Goal: Navigation & Orientation: Find specific page/section

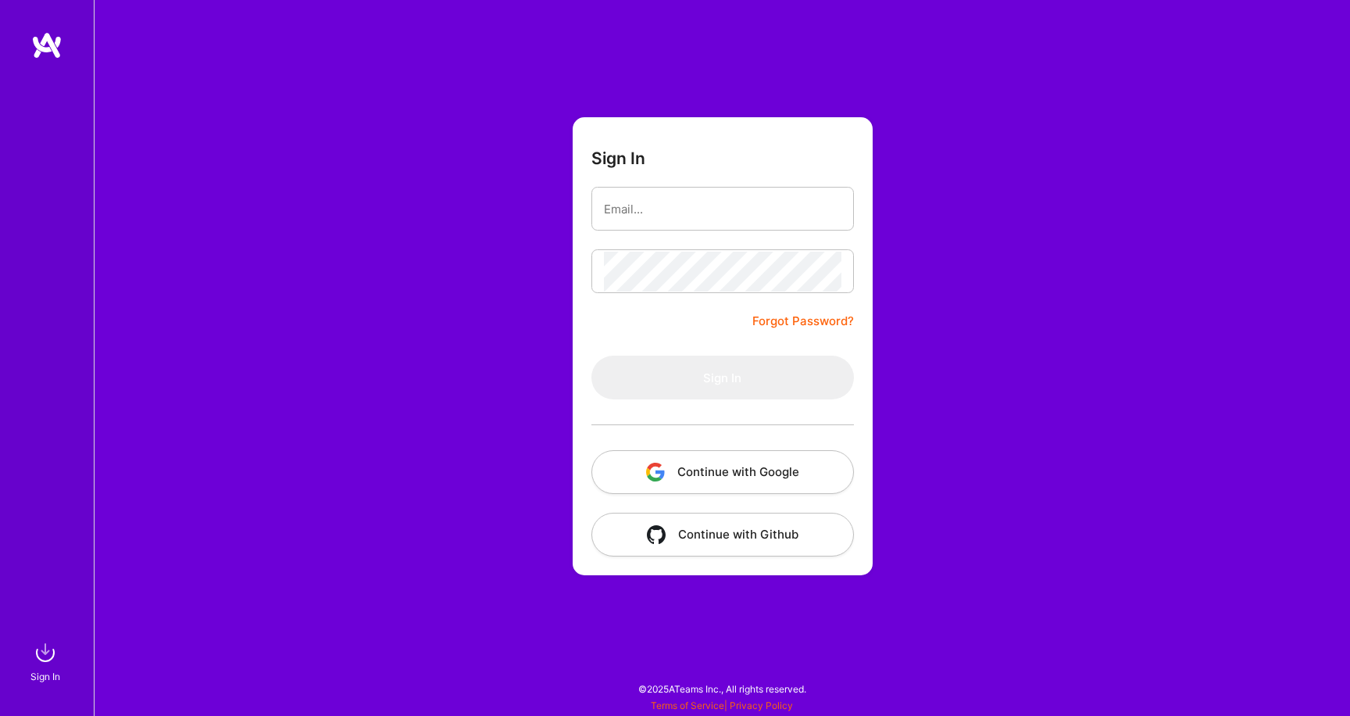
click at [723, 475] on button "Continue with Google" at bounding box center [722, 472] width 263 height 44
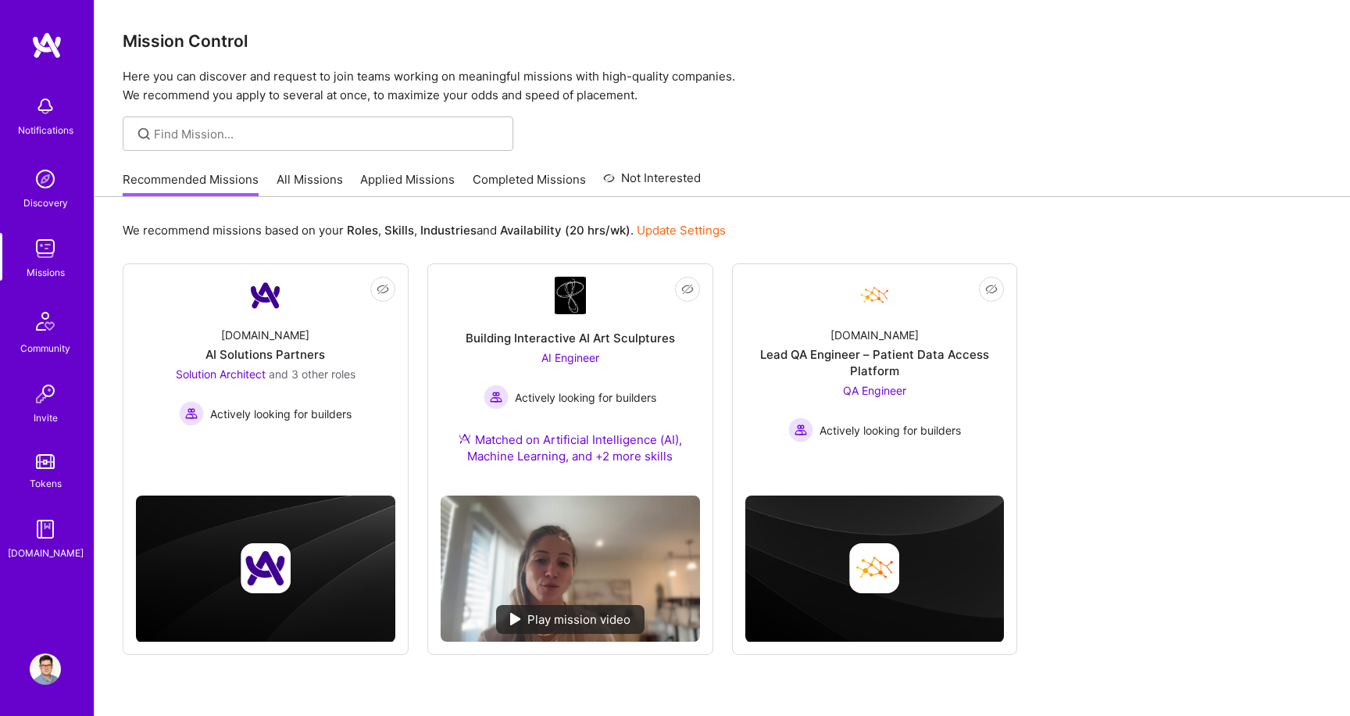
click at [408, 179] on link "Applied Missions" at bounding box center [407, 184] width 95 height 26
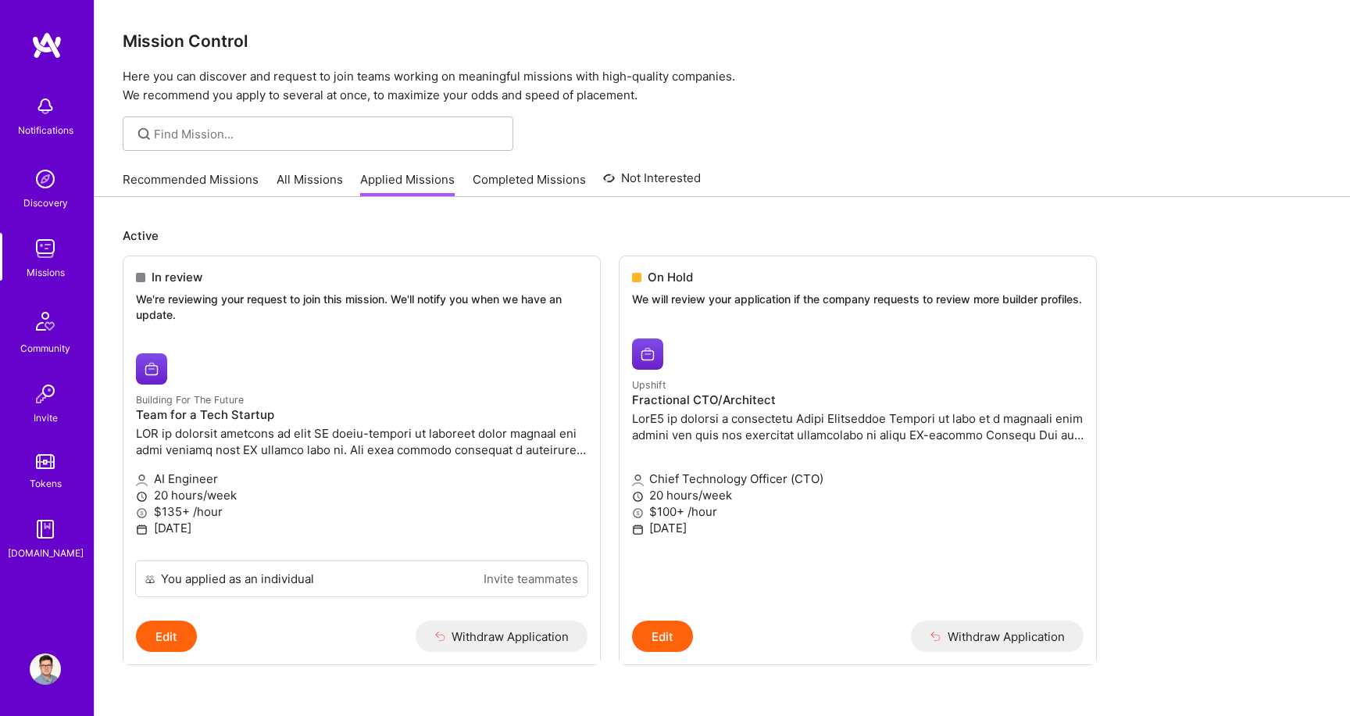
click at [38, 656] on img at bounding box center [45, 668] width 31 height 31
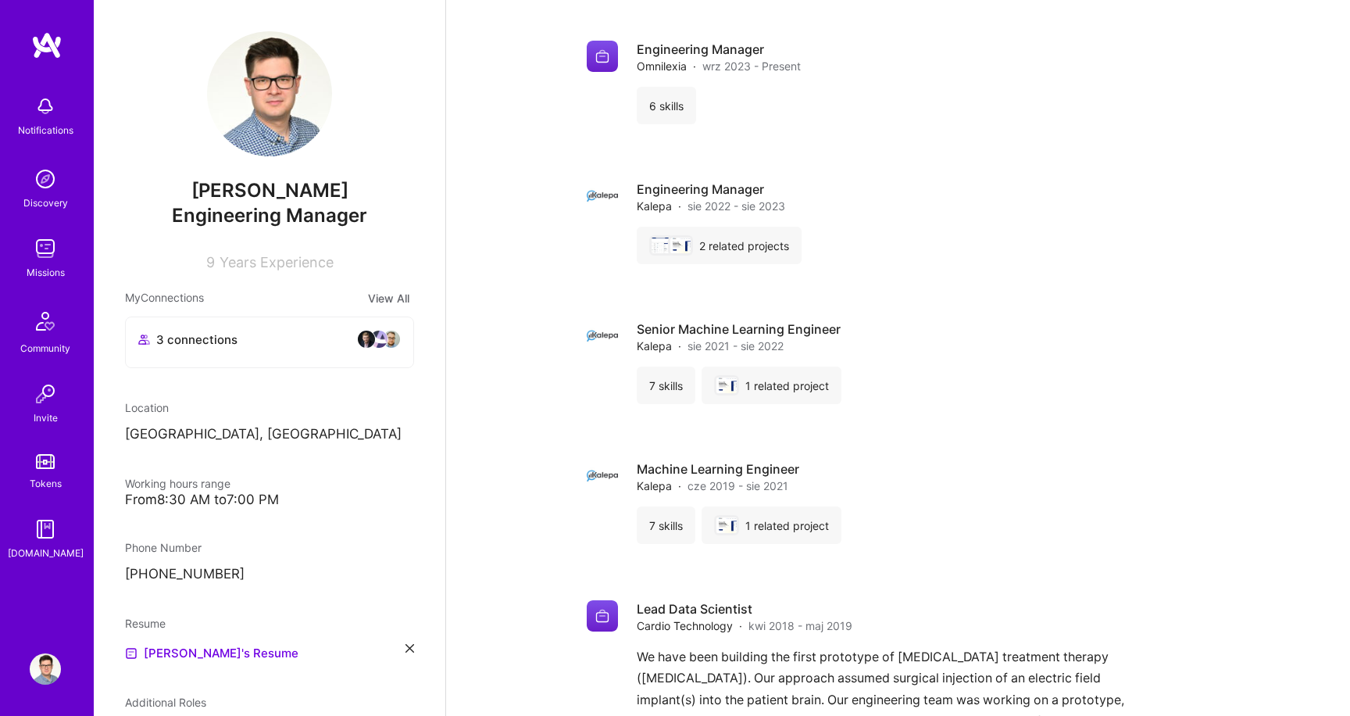
scroll to position [1188, 0]
click at [670, 109] on div "6 skills" at bounding box center [666, 107] width 59 height 38
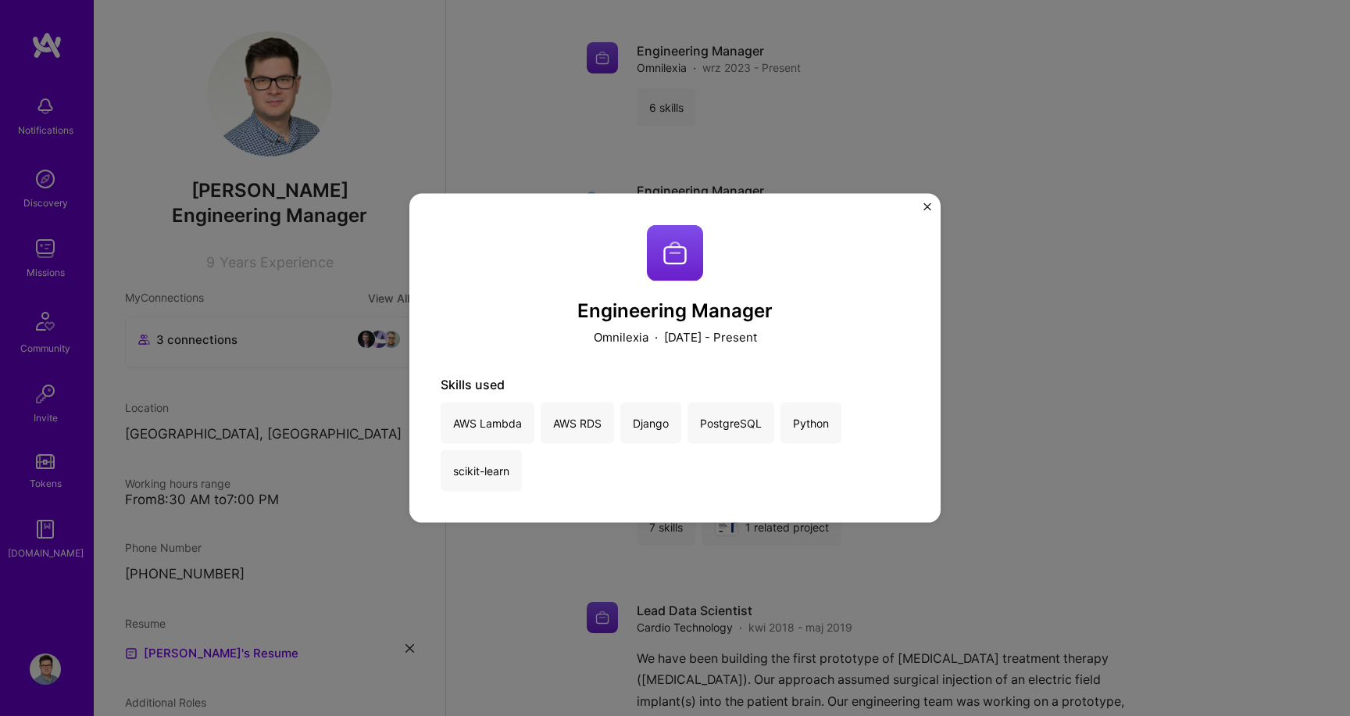
click at [711, 73] on div "Engineering Manager Omnilexia · [DATE] - Present Skills used AWS Lambda AWS RDS…" at bounding box center [675, 358] width 1350 height 716
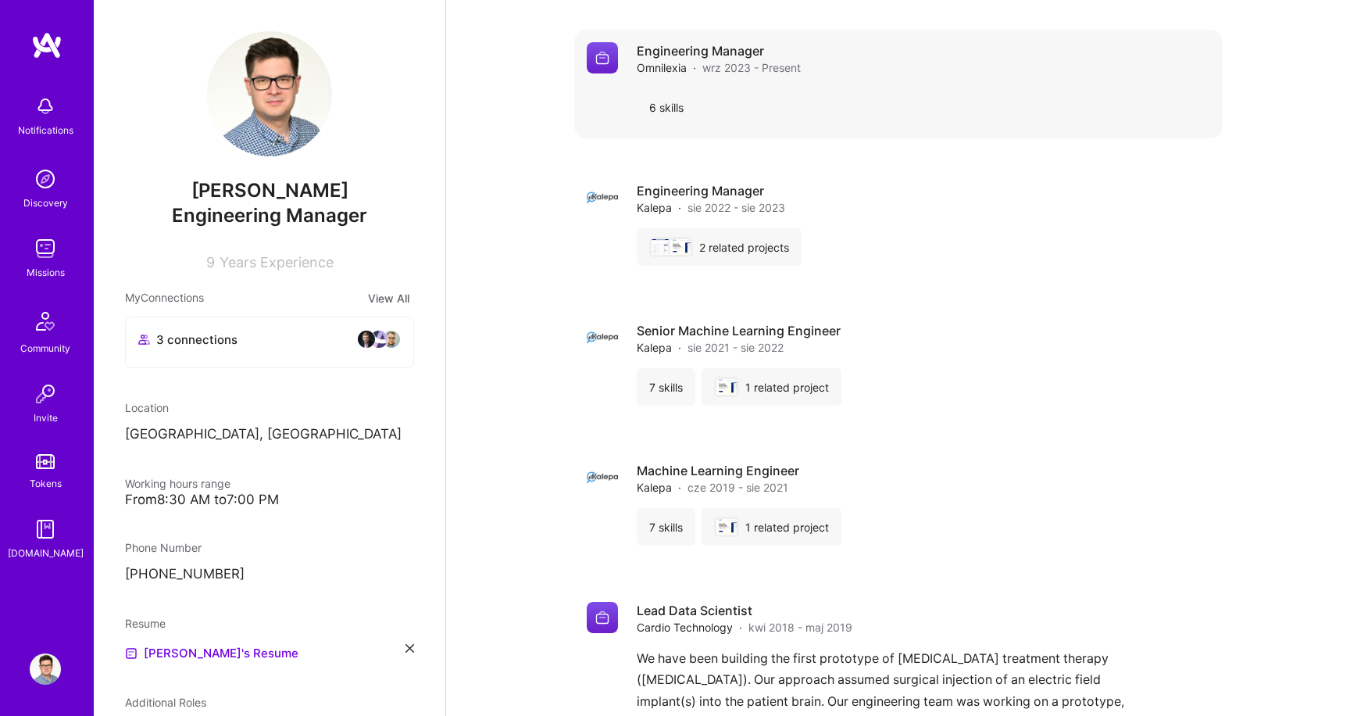
click at [722, 63] on span "wrz 2023 - Present" at bounding box center [751, 67] width 98 height 16
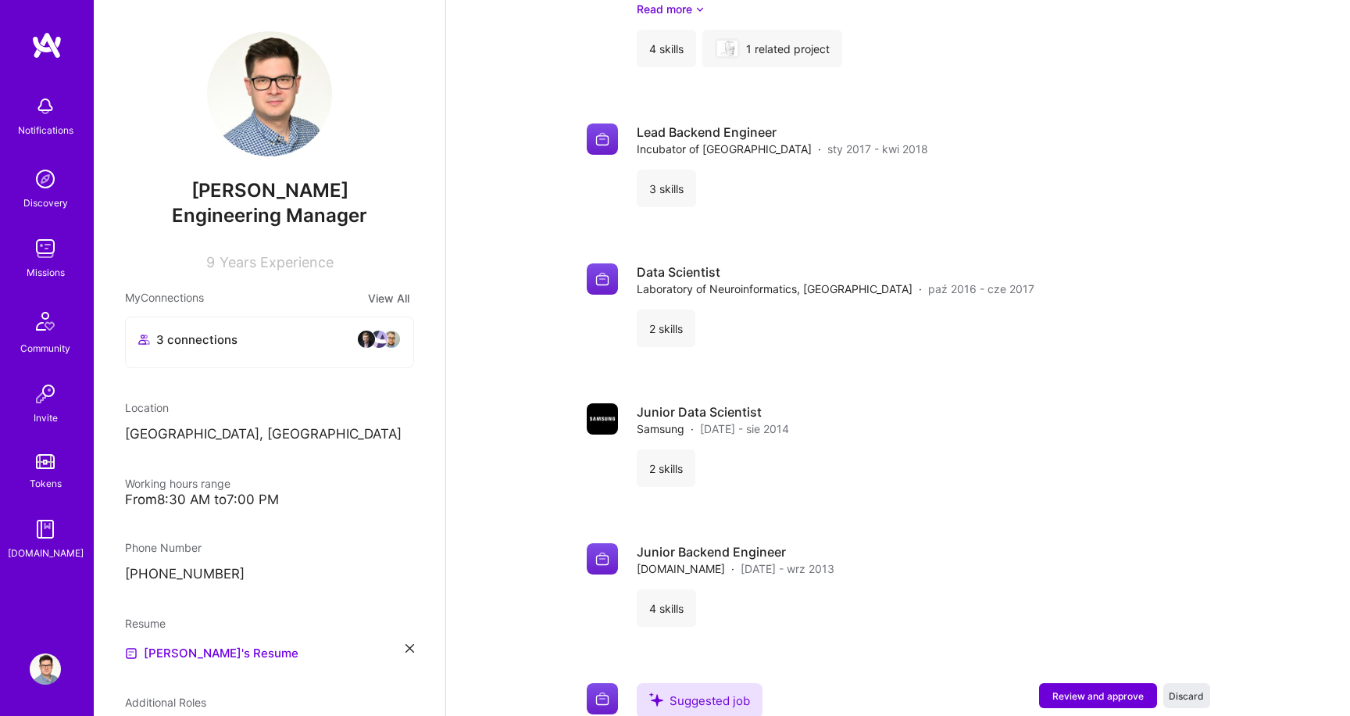
scroll to position [2005, 0]
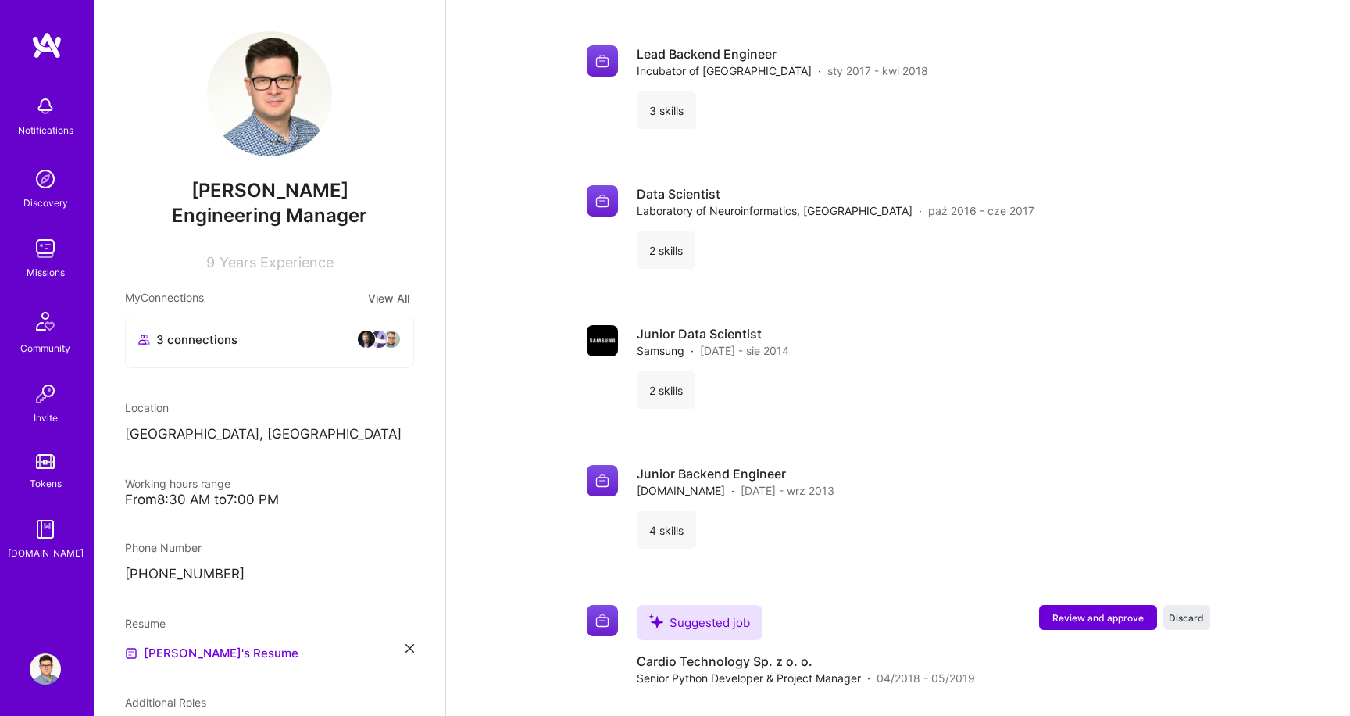
click at [209, 259] on span "9" at bounding box center [210, 262] width 9 height 16
copy div "9 Years Experience"
click at [210, 259] on span "9" at bounding box center [210, 262] width 9 height 16
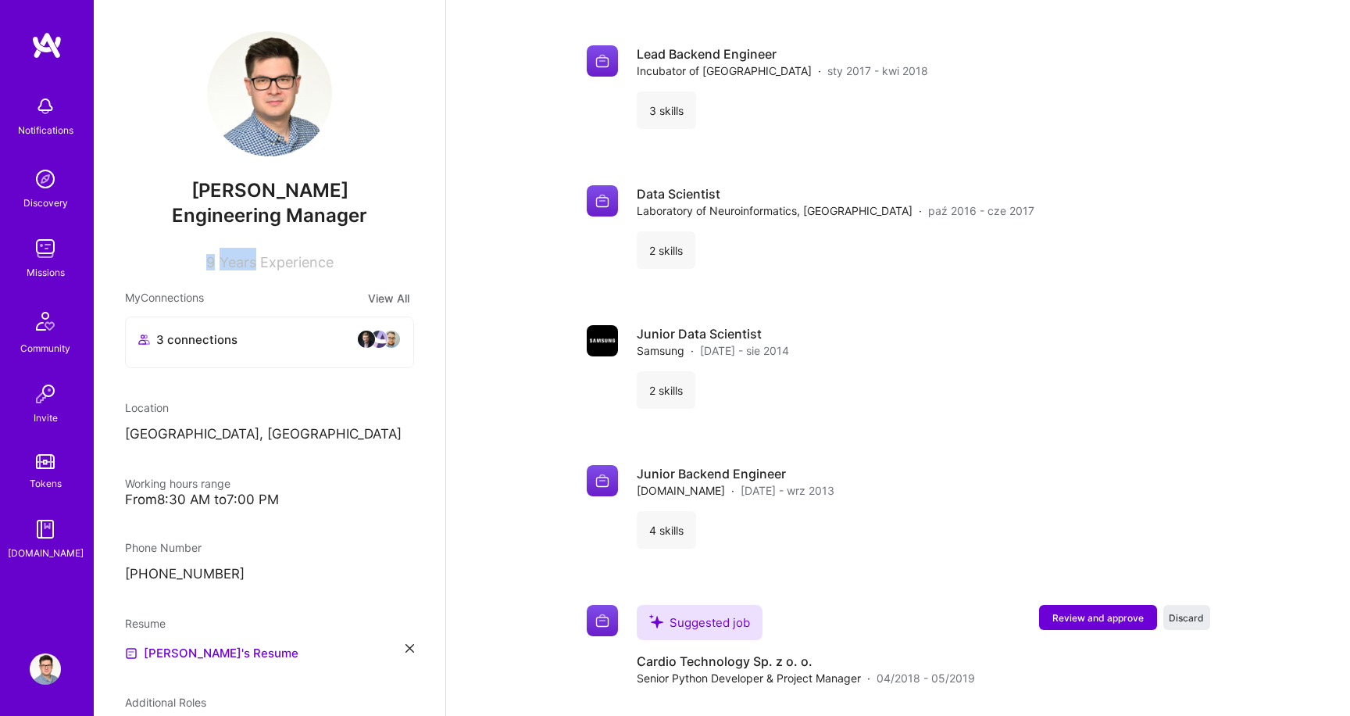
click at [210, 259] on span "9" at bounding box center [210, 262] width 9 height 16
copy div "9 Years Experience"
click at [206, 258] on span "9" at bounding box center [210, 262] width 9 height 16
drag, startPoint x: 198, startPoint y: 259, endPoint x: 386, endPoint y: 259, distance: 188.3
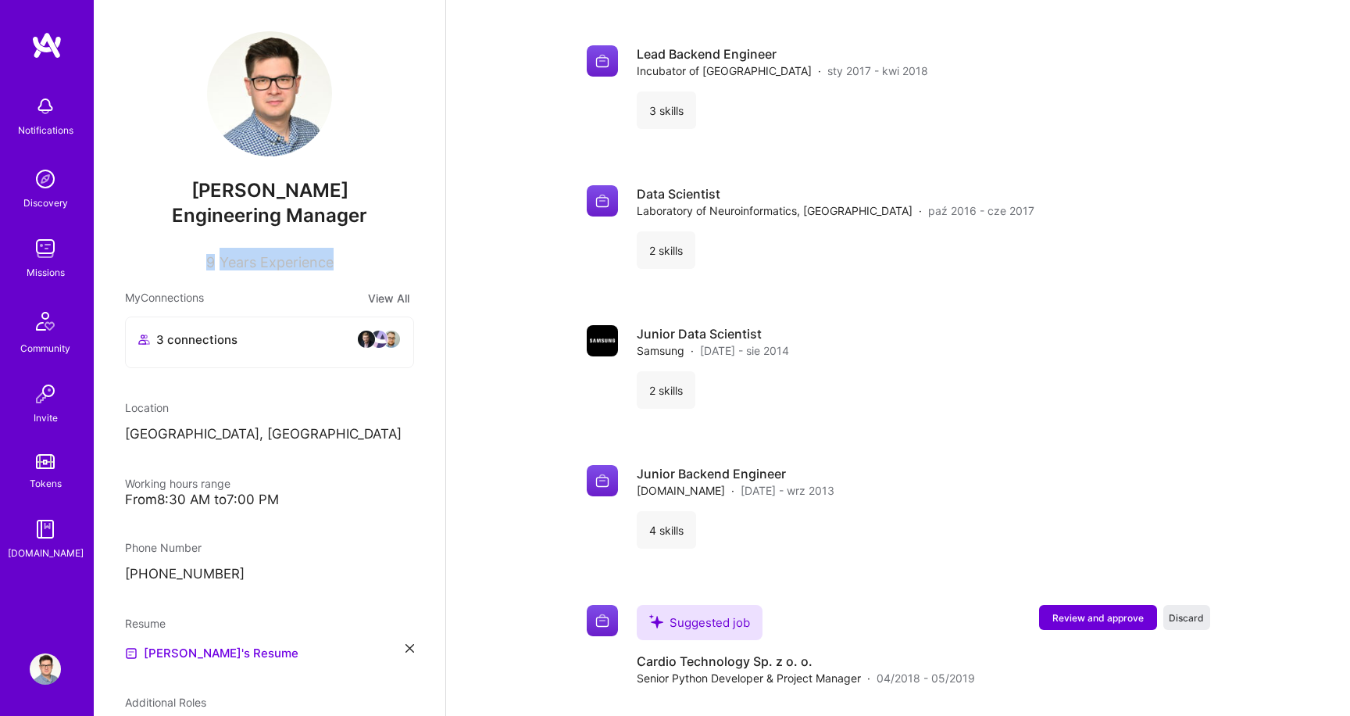
click at [387, 261] on div "9 Years Experience" at bounding box center [269, 259] width 289 height 23
copy div "9 Years Experience"
click at [366, 259] on div "9 Years Experience" at bounding box center [269, 259] width 289 height 23
drag, startPoint x: 373, startPoint y: 261, endPoint x: 182, endPoint y: 261, distance: 191.4
click at [182, 261] on div "9 Years Experience" at bounding box center [269, 259] width 289 height 23
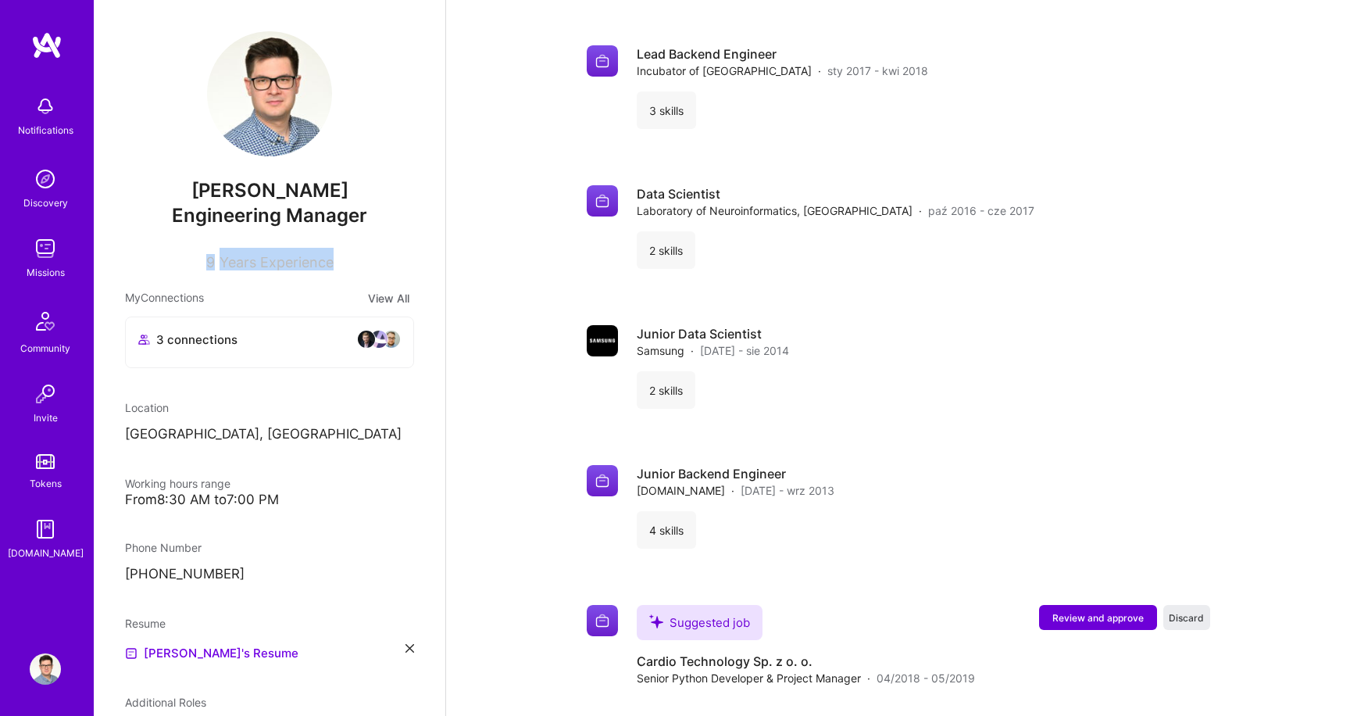
click at [234, 256] on span "Years Experience" at bounding box center [277, 262] width 114 height 16
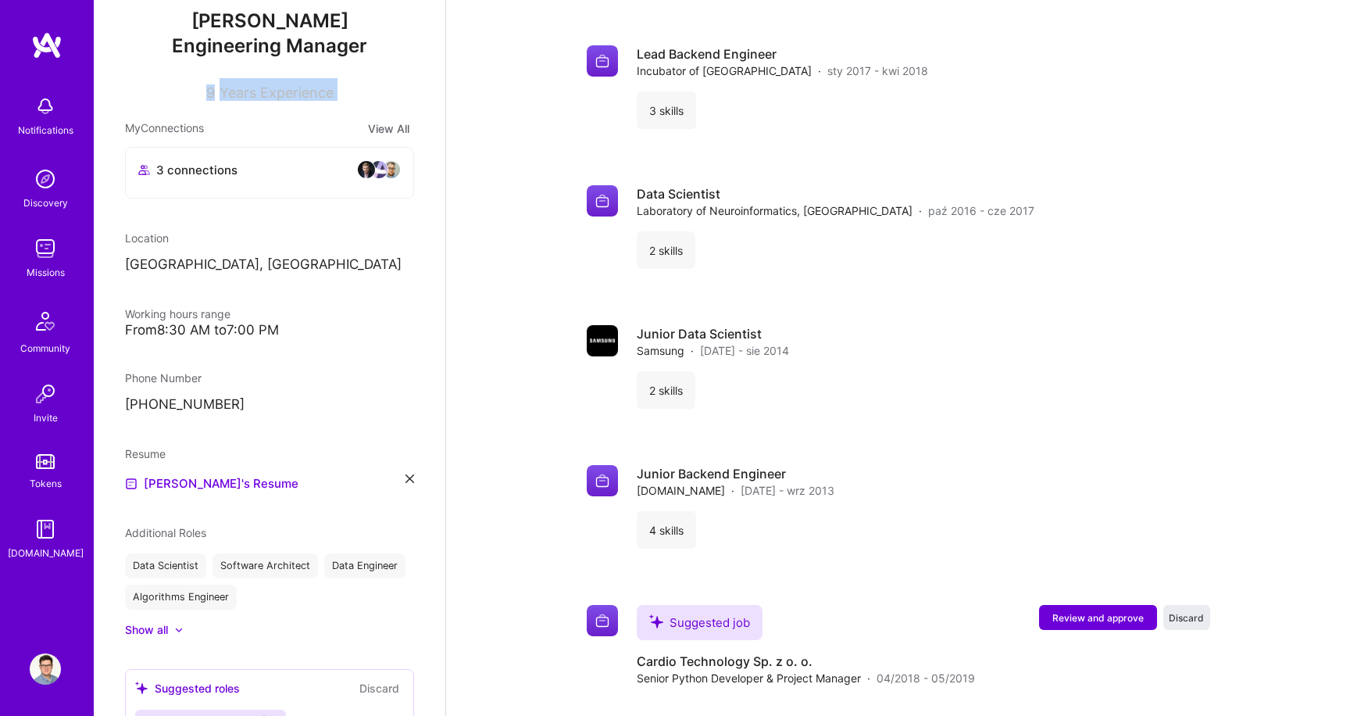
scroll to position [163, 0]
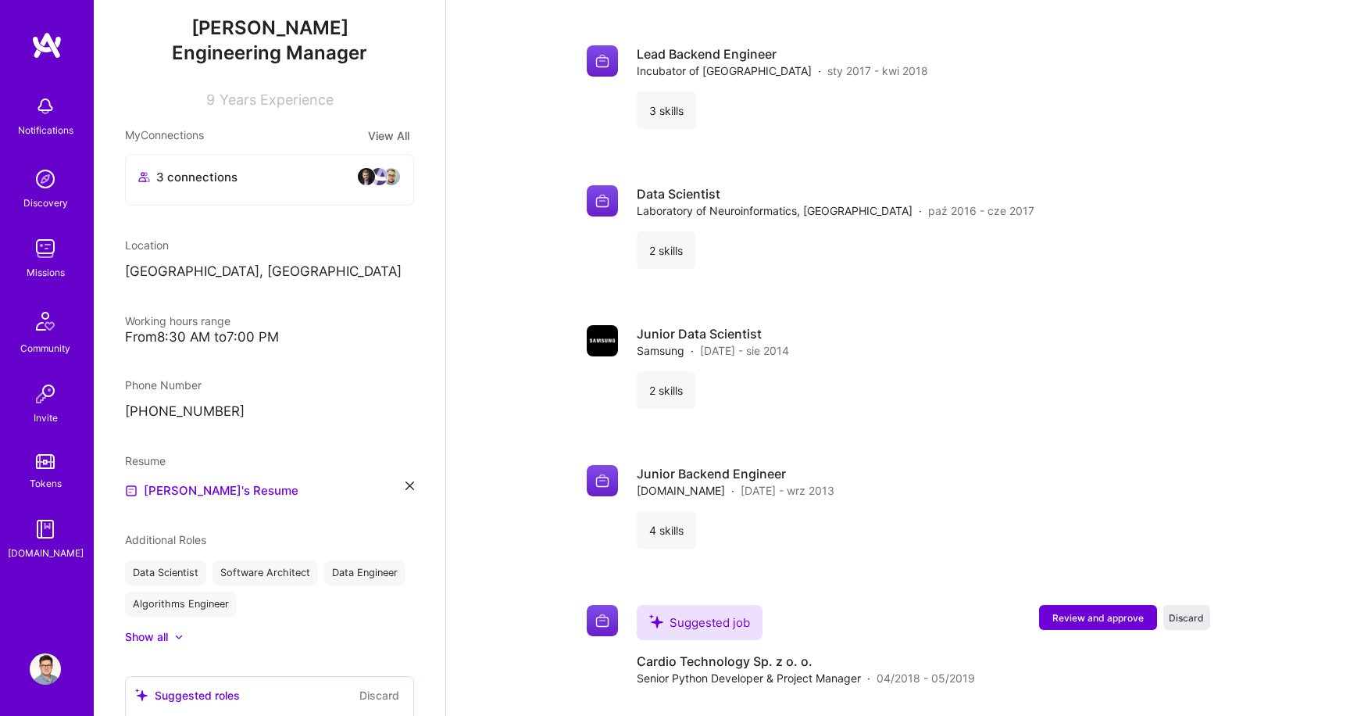
click at [218, 102] on div "9 Years Experience" at bounding box center [269, 96] width 289 height 23
drag, startPoint x: 207, startPoint y: 98, endPoint x: 405, endPoint y: 101, distance: 197.7
click at [405, 101] on div "9 Years Experience" at bounding box center [269, 96] width 289 height 23
click at [363, 94] on div "9 Years Experience" at bounding box center [269, 96] width 289 height 23
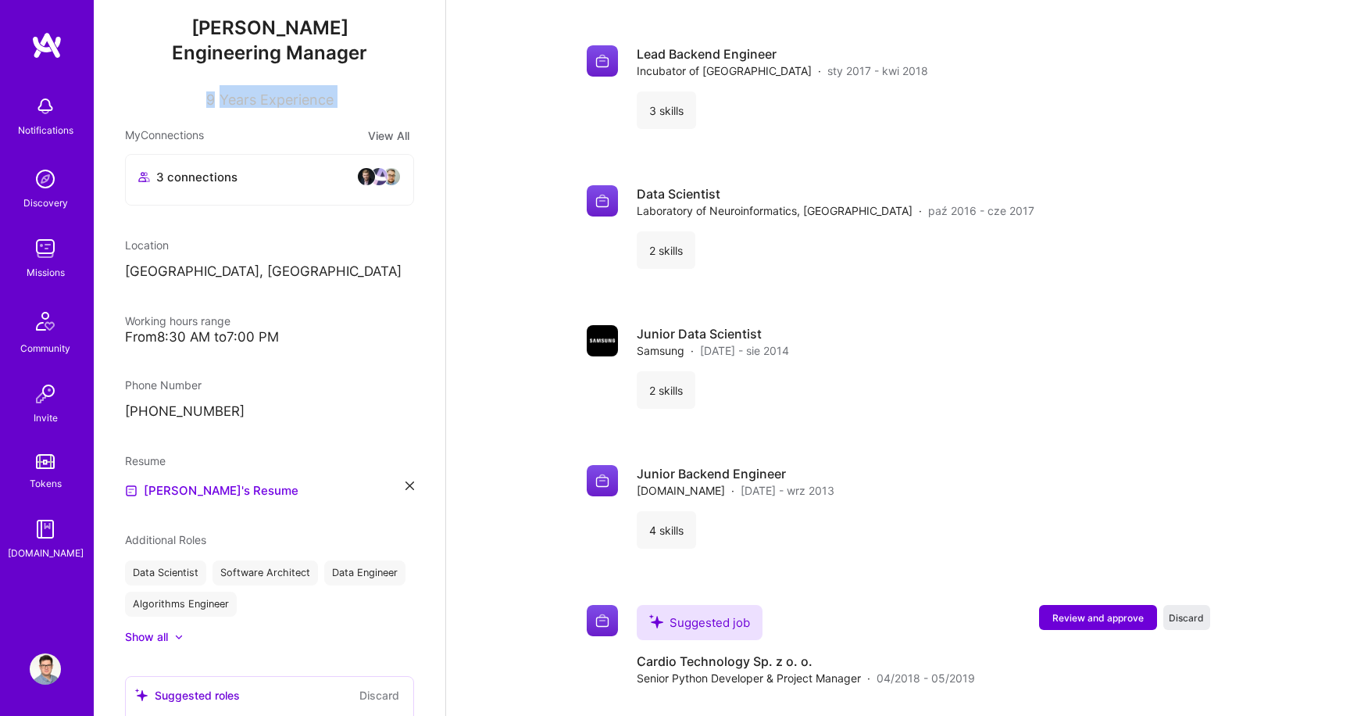
click at [363, 94] on div "9 Years Experience" at bounding box center [269, 96] width 289 height 23
copy div "9 Years Experience"
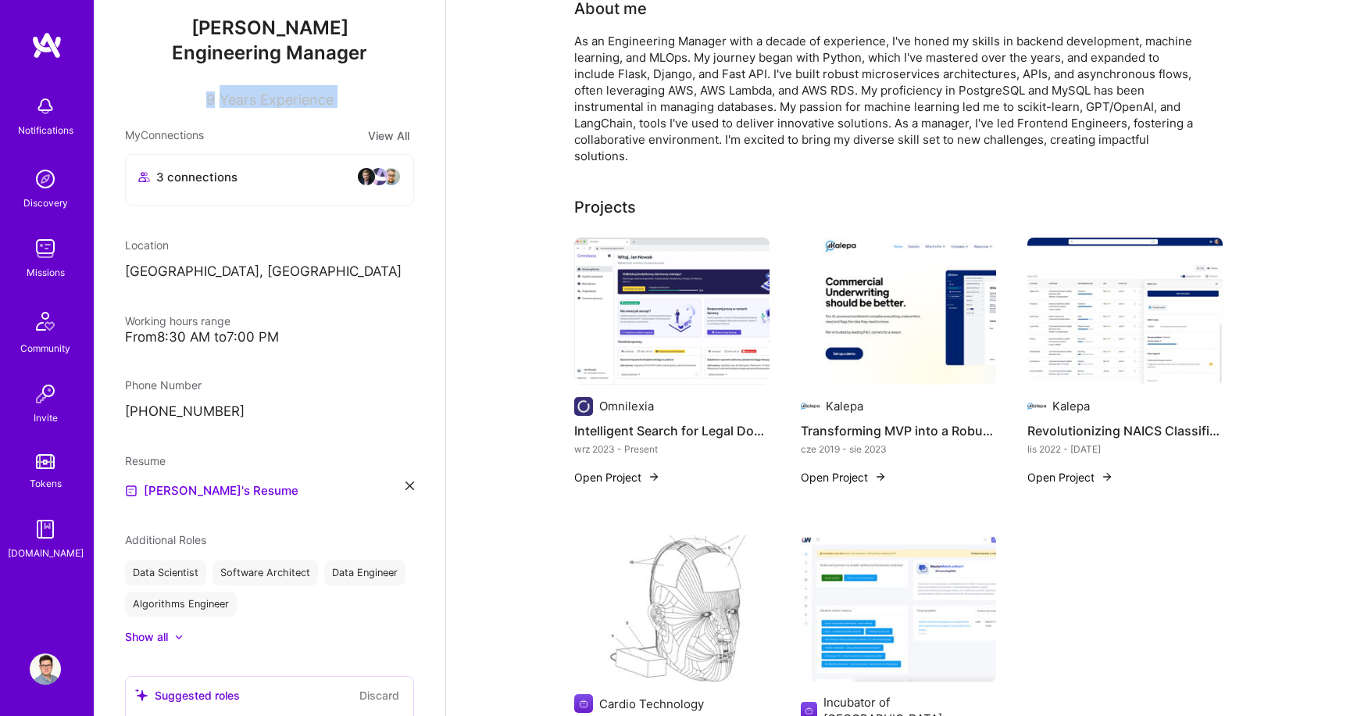
scroll to position [323, 0]
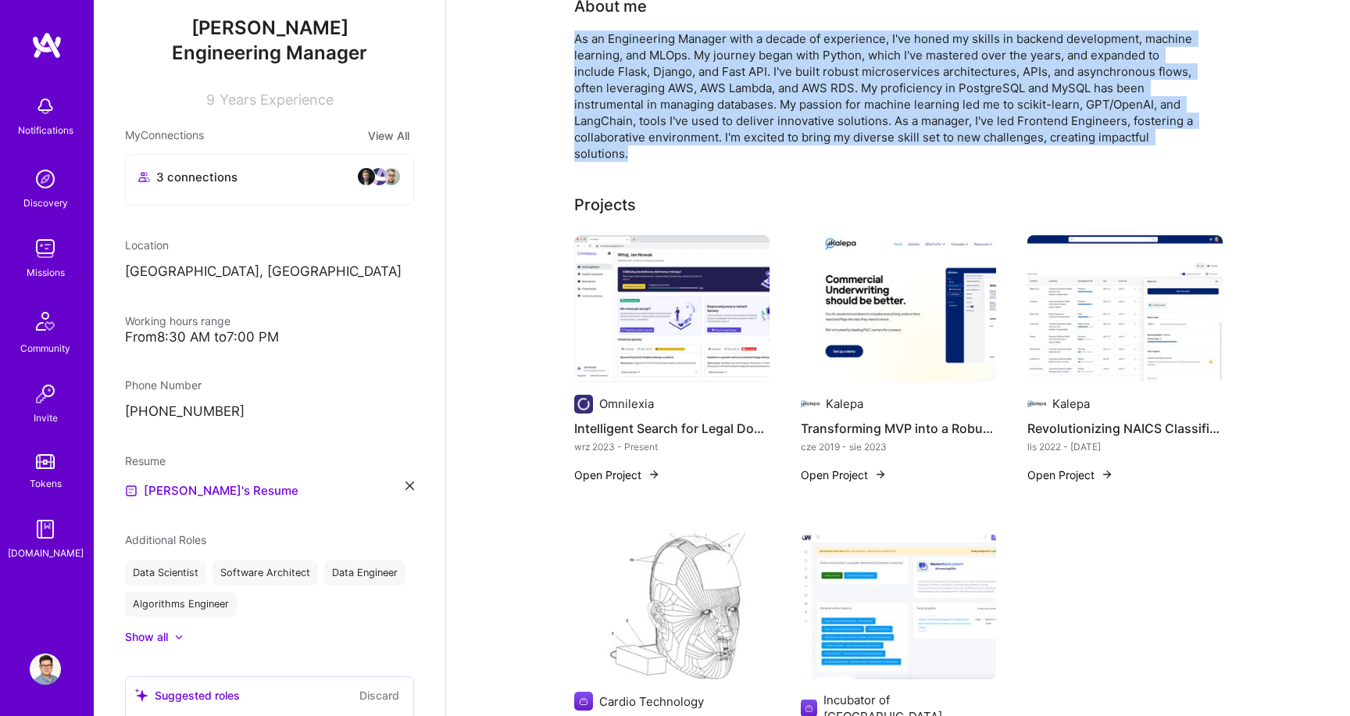
drag, startPoint x: 573, startPoint y: 37, endPoint x: 681, endPoint y: 157, distance: 161.6
copy div "As an Engineering Manager with a decade of experience, I've honed my skills in …"
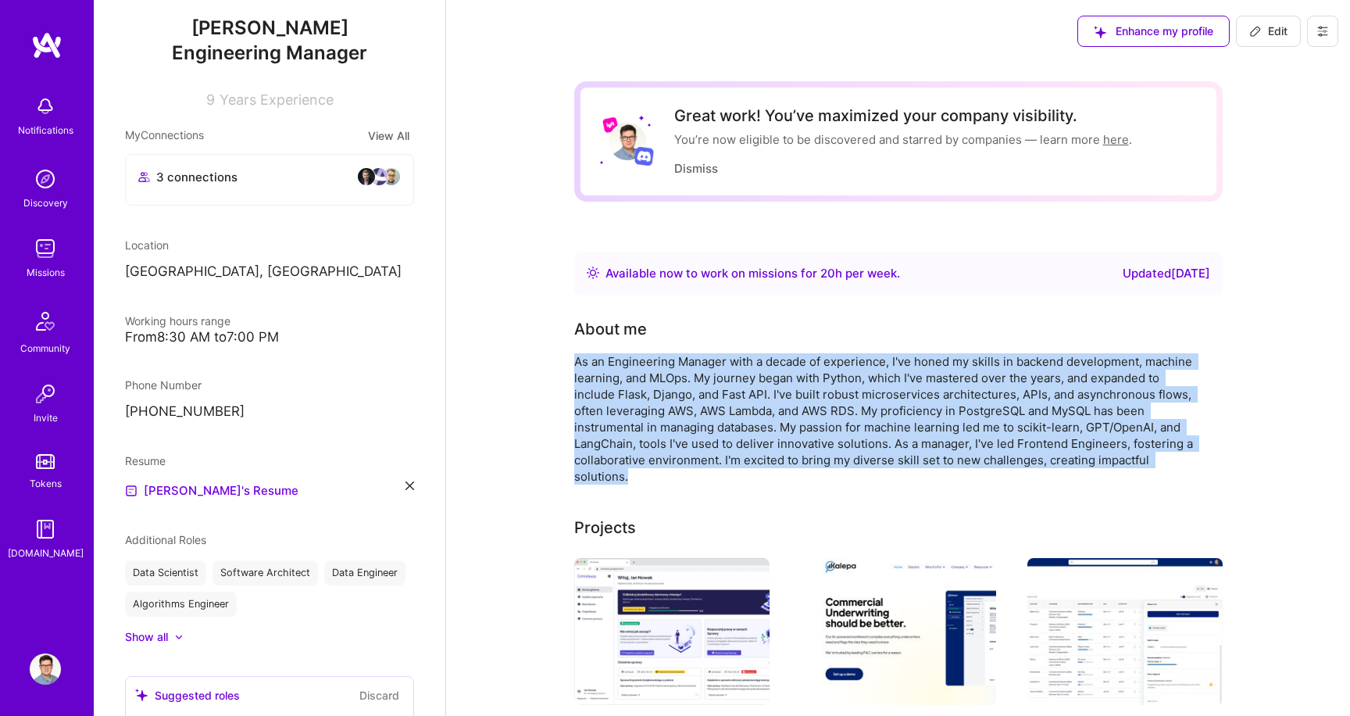
click at [286, 192] on div "3 connections" at bounding box center [270, 180] width 288 height 50
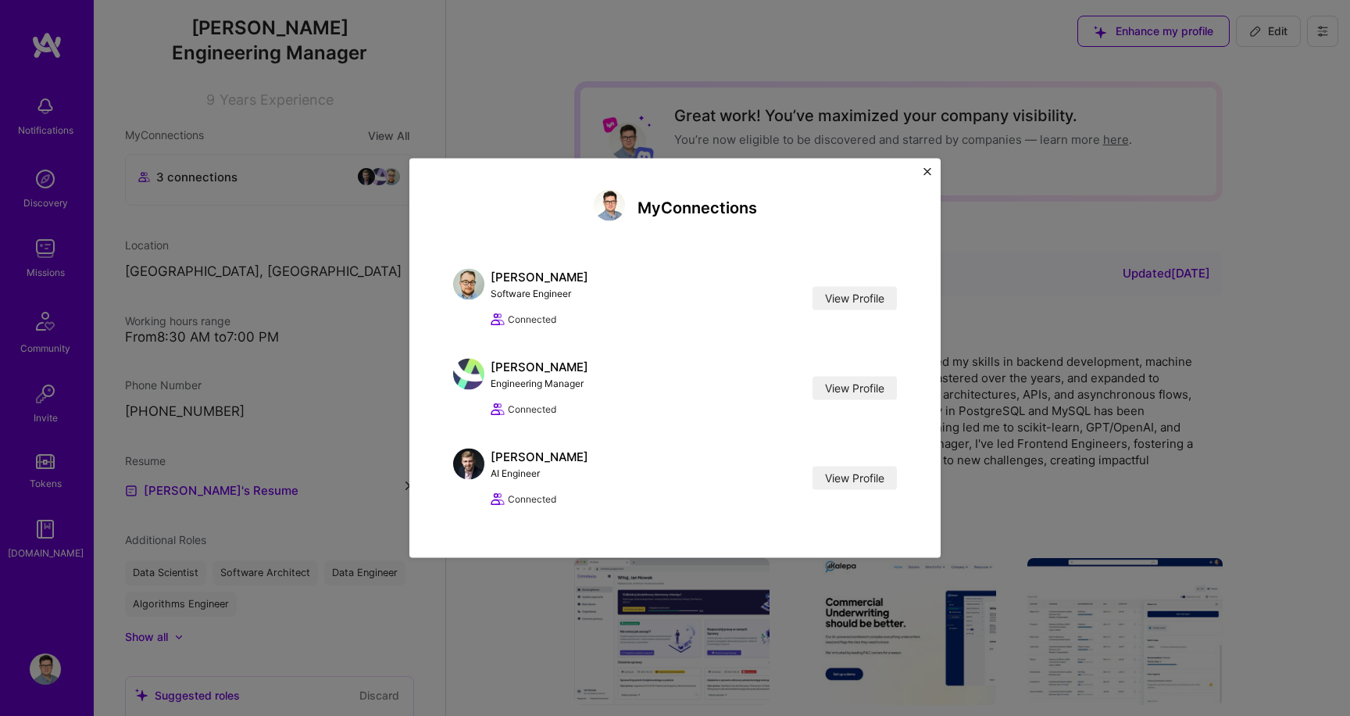
click at [461, 109] on div "My Connections [PERSON_NAME] Software Engineer View Profile Connected View Prof…" at bounding box center [675, 358] width 1350 height 716
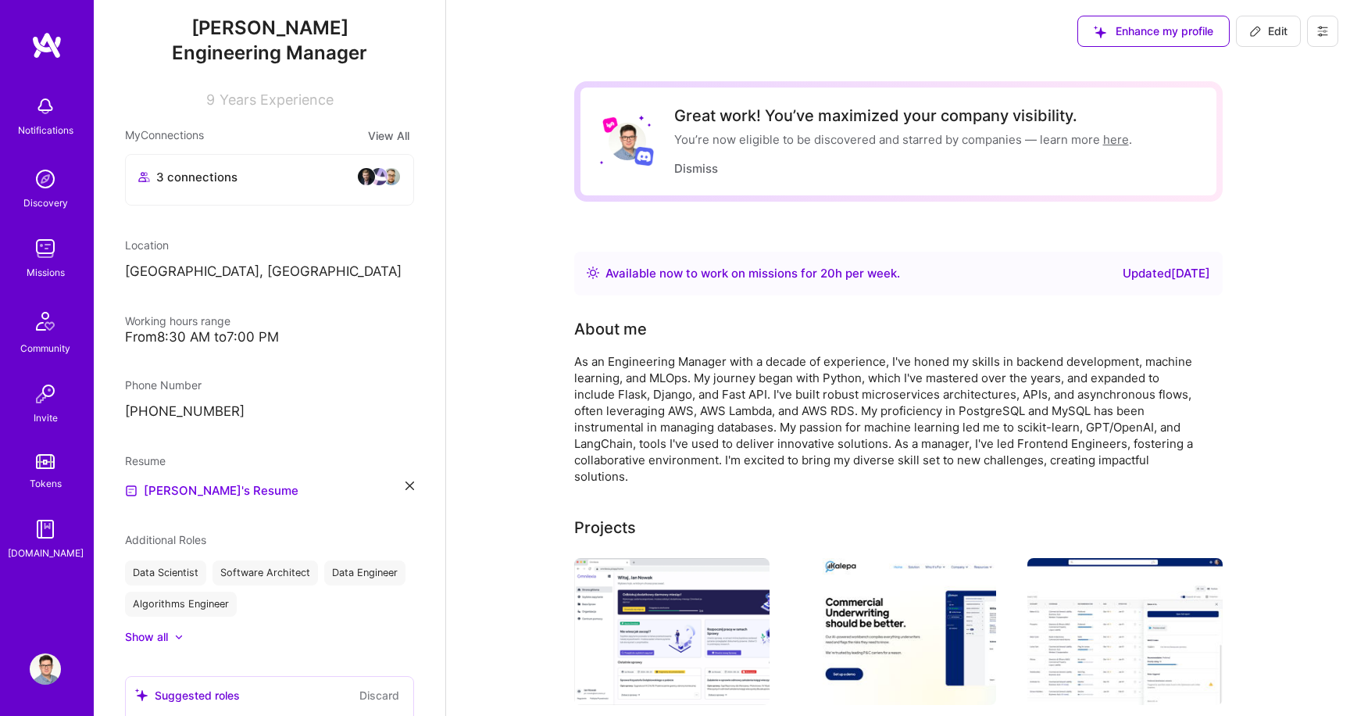
click at [380, 184] on img at bounding box center [379, 176] width 19 height 19
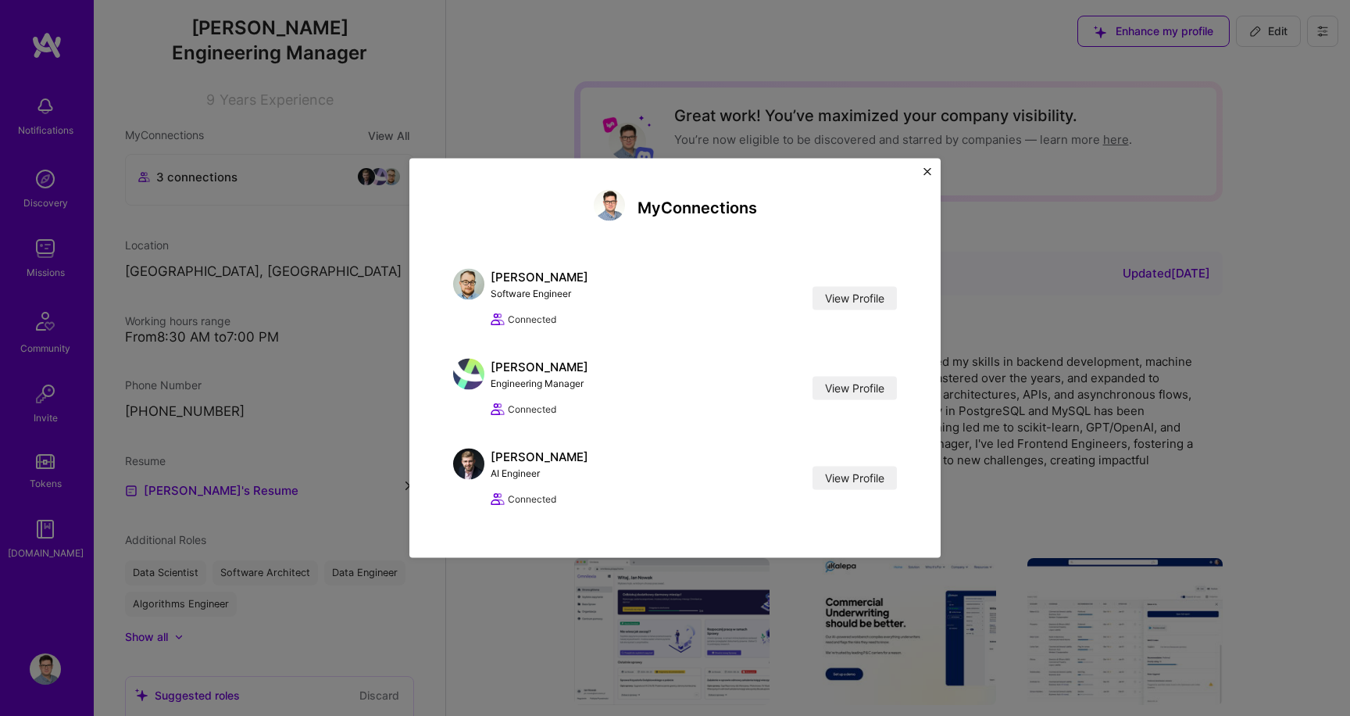
click at [477, 88] on div "My Connections [PERSON_NAME] Software Engineer View Profile Connected View Prof…" at bounding box center [675, 358] width 1350 height 716
